Goal: Use online tool/utility: Utilize a website feature to perform a specific function

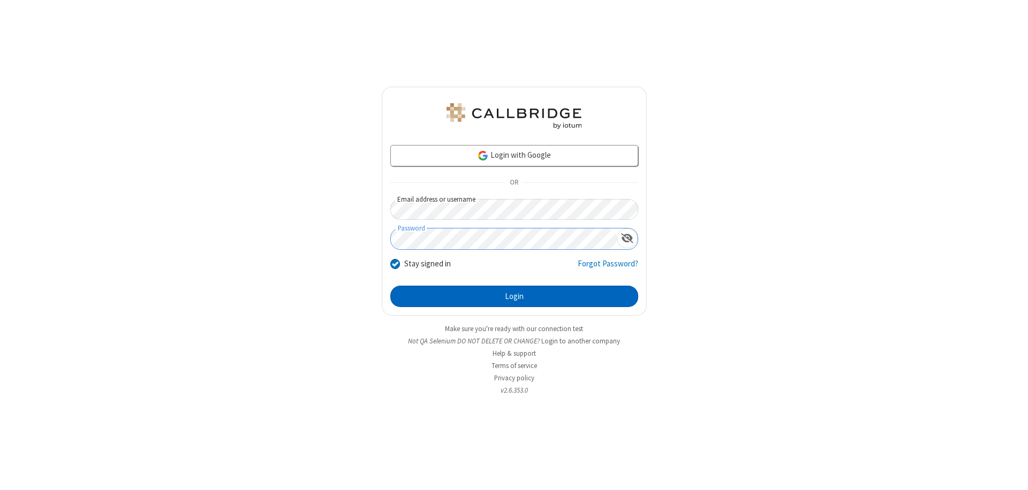
click at [514, 297] on button "Login" at bounding box center [514, 296] width 248 height 21
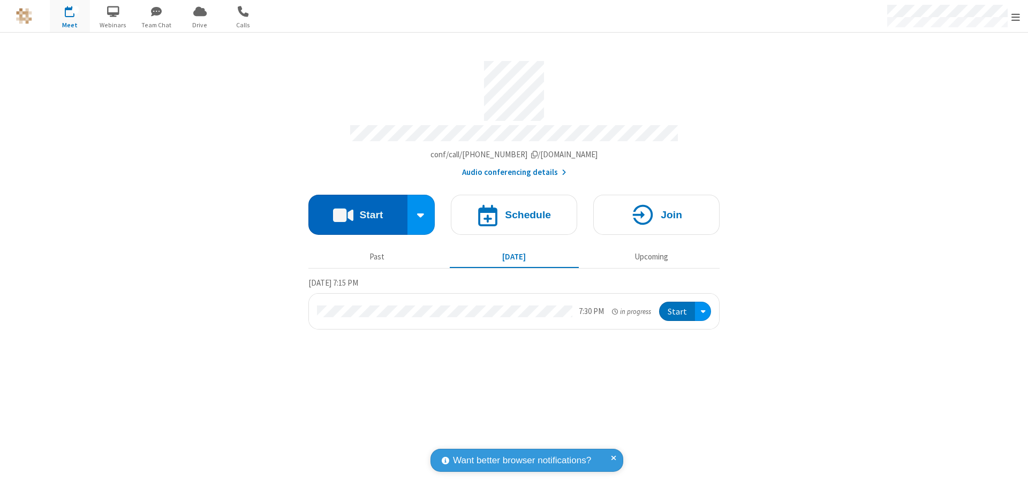
click at [358, 210] on button "Start" at bounding box center [357, 215] width 99 height 40
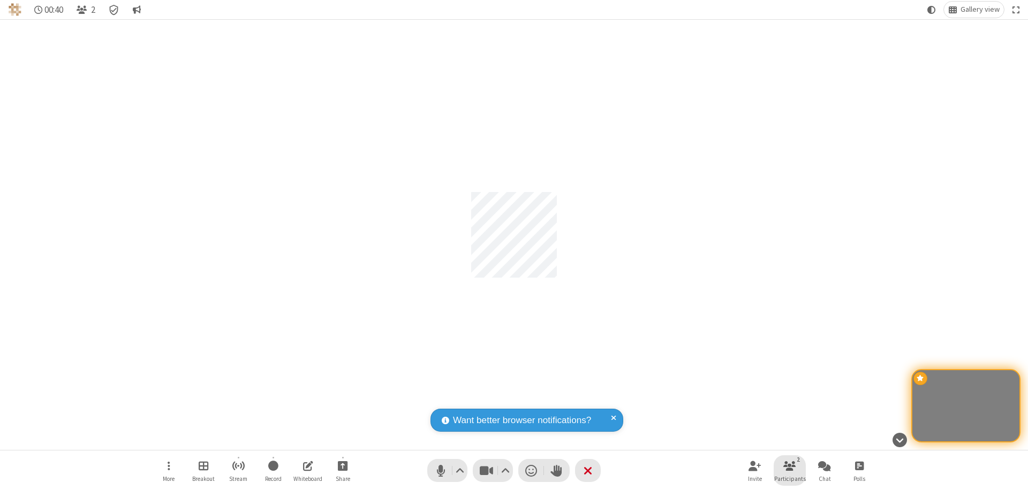
click at [790, 479] on span "Participants" at bounding box center [790, 479] width 32 height 6
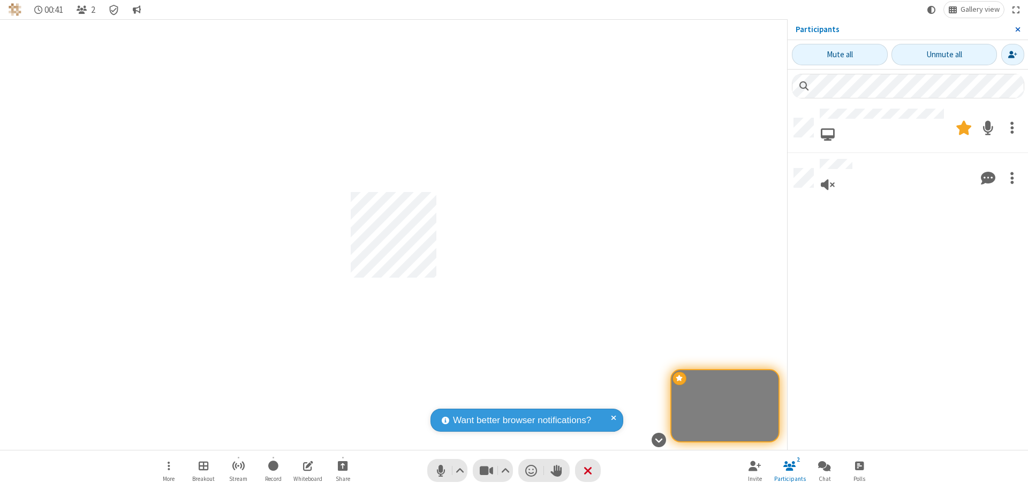
click at [1017, 29] on span "Close sidebar" at bounding box center [1017, 29] width 5 height 9
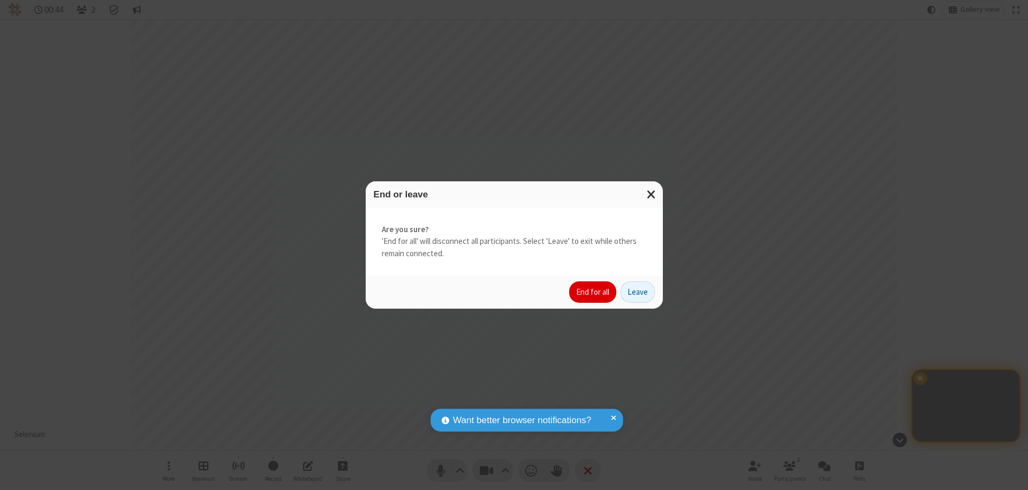
click at [593, 292] on button "End for all" at bounding box center [592, 292] width 47 height 21
